Goal: Check status: Check status

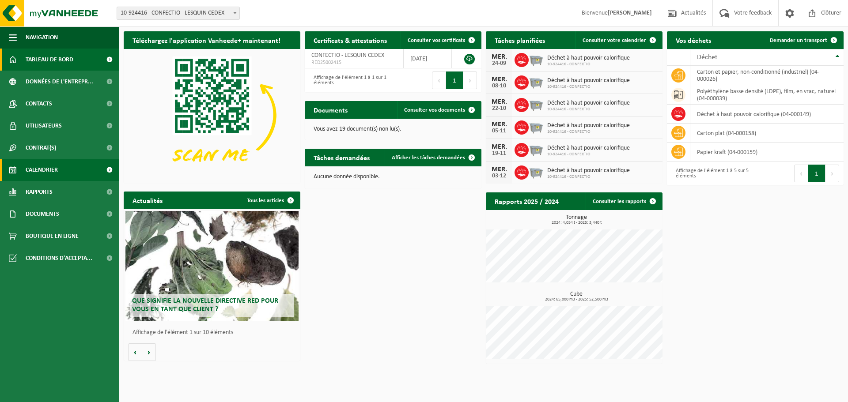
click at [72, 170] on link "Calendrier" at bounding box center [59, 170] width 119 height 22
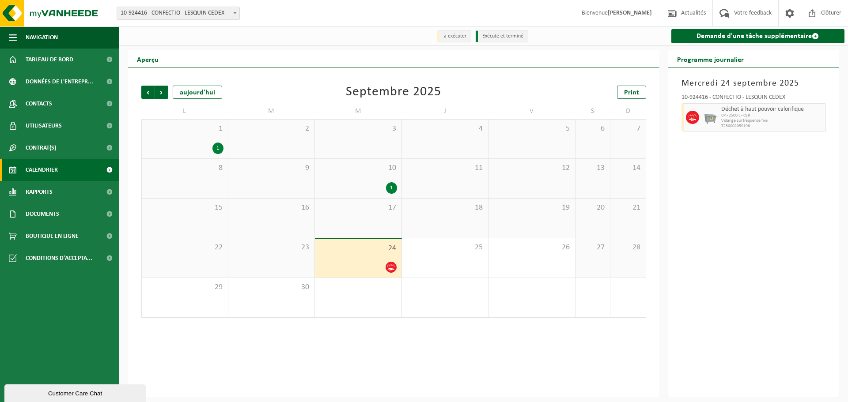
click at [730, 112] on span "Déchet à haut pouvoir calorifique" at bounding box center [772, 109] width 102 height 7
click at [383, 197] on div "10 1" at bounding box center [358, 178] width 87 height 39
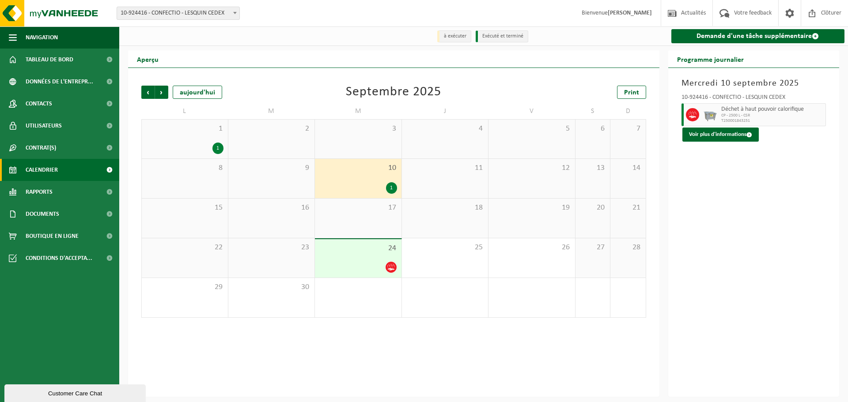
click at [372, 260] on div "24" at bounding box center [358, 258] width 87 height 38
